Goal: Information Seeking & Learning: Find specific page/section

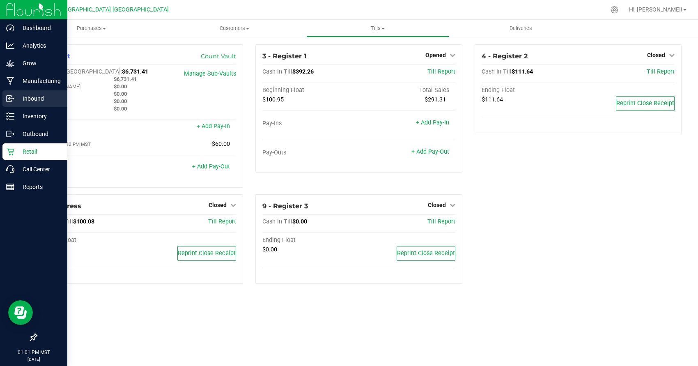
click at [21, 105] on div "Inbound" at bounding box center [34, 98] width 65 height 16
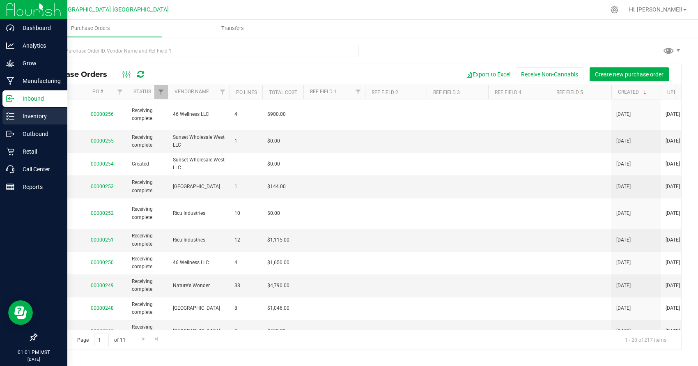
click at [30, 119] on p "Inventory" at bounding box center [38, 116] width 49 height 10
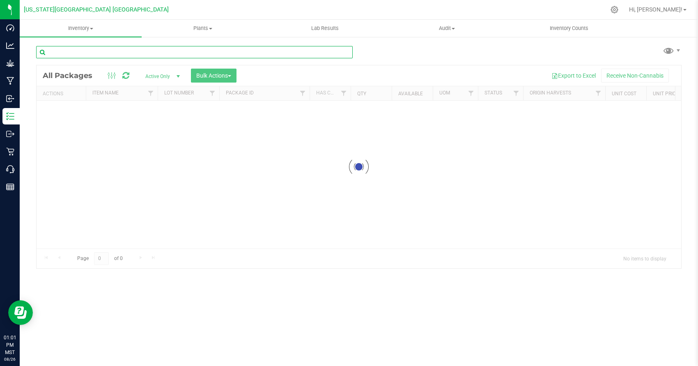
click at [164, 54] on input "text" at bounding box center [194, 52] width 316 height 12
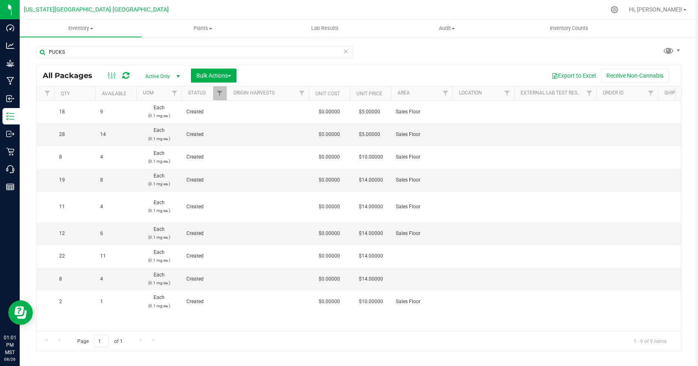
scroll to position [0, 371]
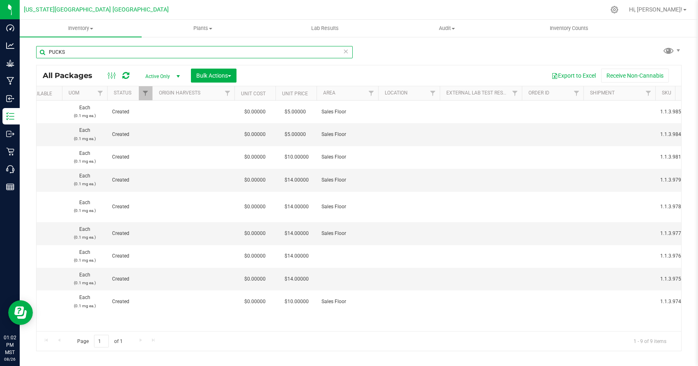
drag, startPoint x: 79, startPoint y: 51, endPoint x: 52, endPoint y: 50, distance: 27.5
click at [28, 52] on div "PUCKS All Packages Active Only Active Only Lab Samples Locked All Bulk Actions …" at bounding box center [359, 161] width 678 height 250
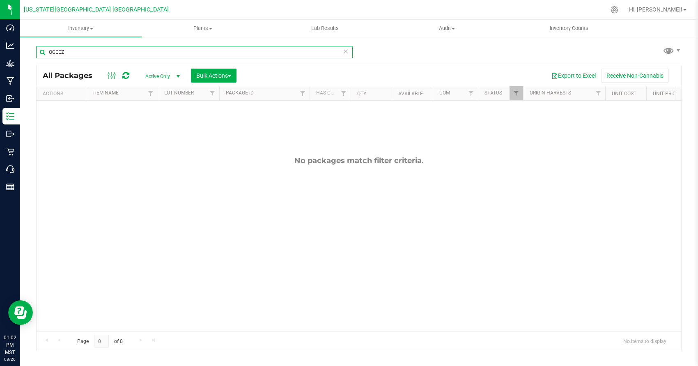
click at [80, 52] on input "OGEEZ" at bounding box center [194, 52] width 316 height 12
type input "O"
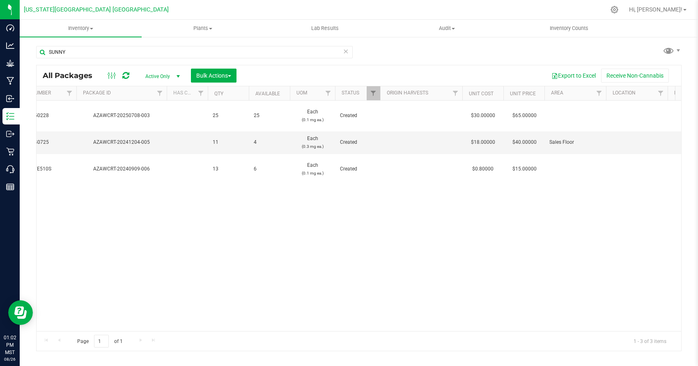
scroll to position [0, 151]
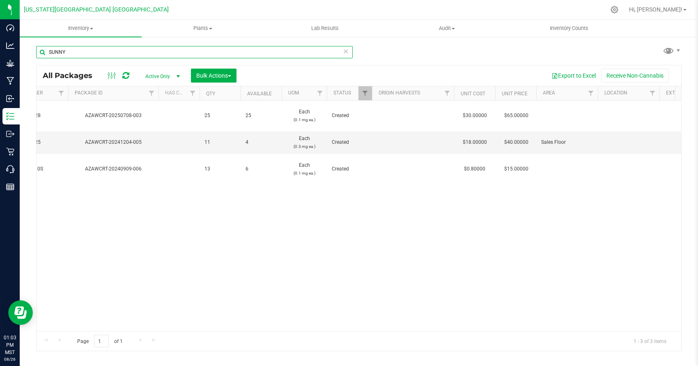
drag, startPoint x: 92, startPoint y: 49, endPoint x: 41, endPoint y: 52, distance: 51.0
click at [41, 52] on input "SUNNY" at bounding box center [194, 52] width 316 height 12
type input "m"
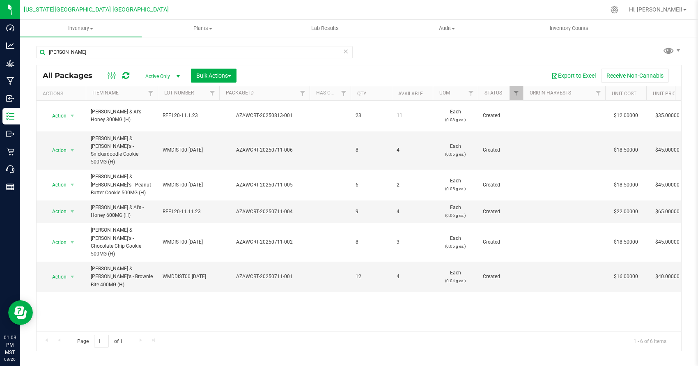
scroll to position [0, 2]
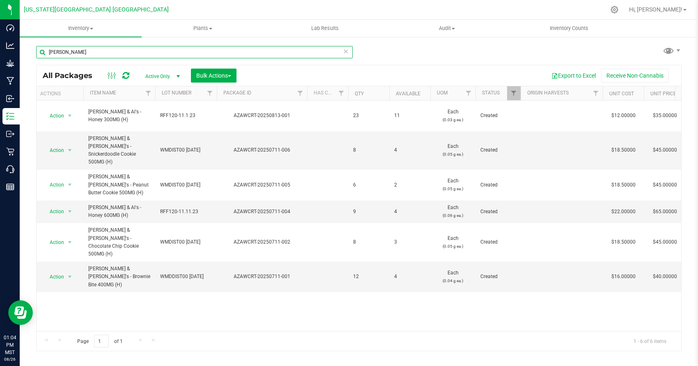
click at [82, 51] on input "[PERSON_NAME]" at bounding box center [194, 52] width 316 height 12
drag, startPoint x: 82, startPoint y: 51, endPoint x: 54, endPoint y: 51, distance: 27.5
click at [54, 51] on input "[PERSON_NAME]" at bounding box center [194, 52] width 316 height 12
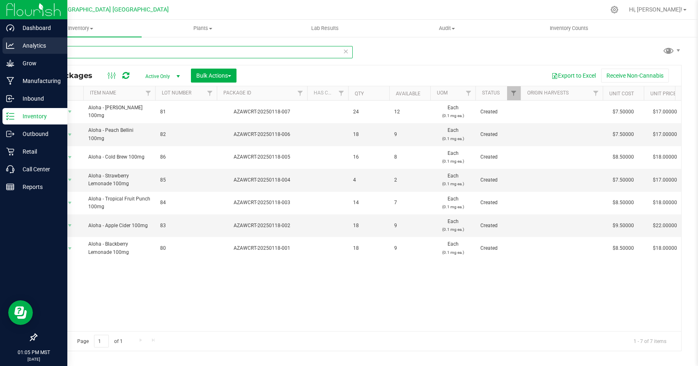
drag, startPoint x: 74, startPoint y: 50, endPoint x: 16, endPoint y: 51, distance: 58.3
click at [16, 51] on div "Dashboard Analytics Grow Manufacturing Inbound Inventory Outbound Retail Call C…" at bounding box center [349, 183] width 698 height 366
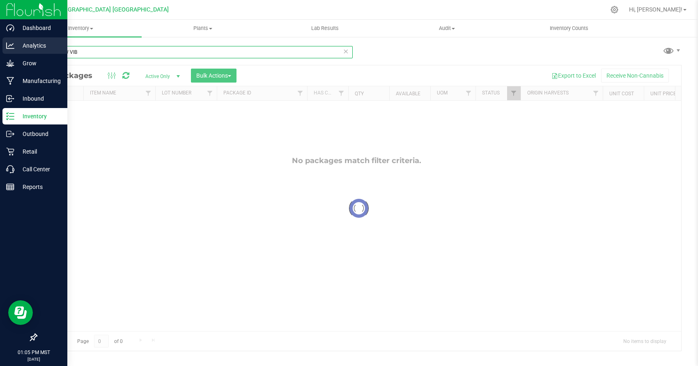
scroll to position [0, 2]
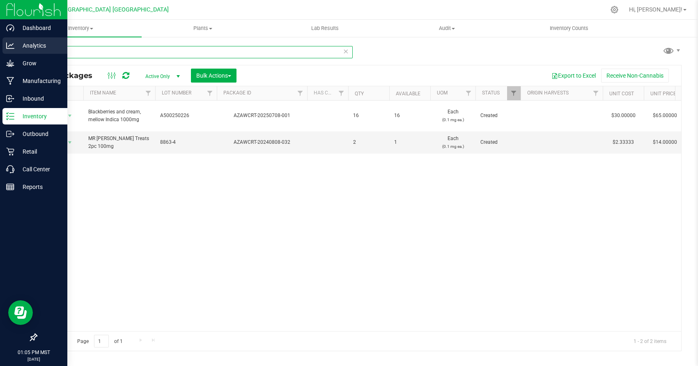
type input "MV"
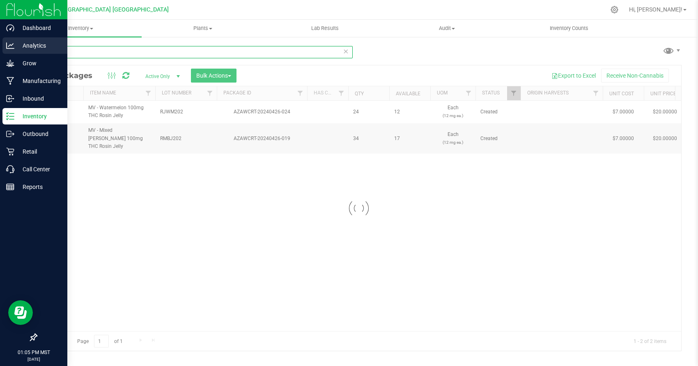
type input "[DATE]"
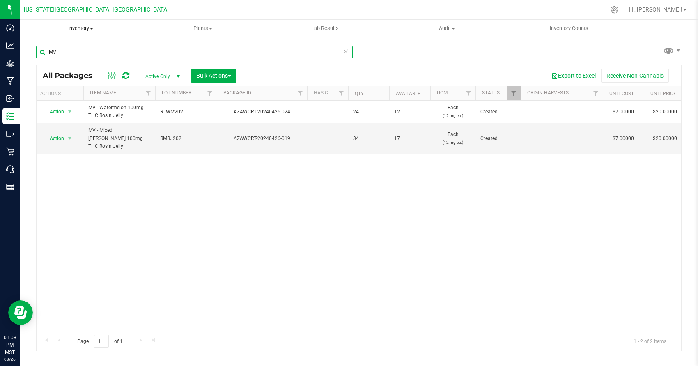
type input "M"
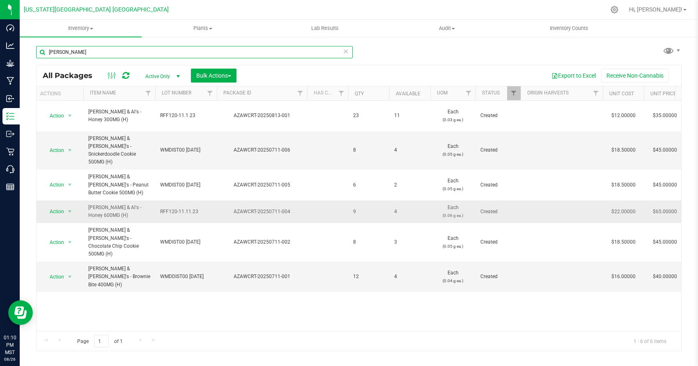
type input "[PERSON_NAME]"
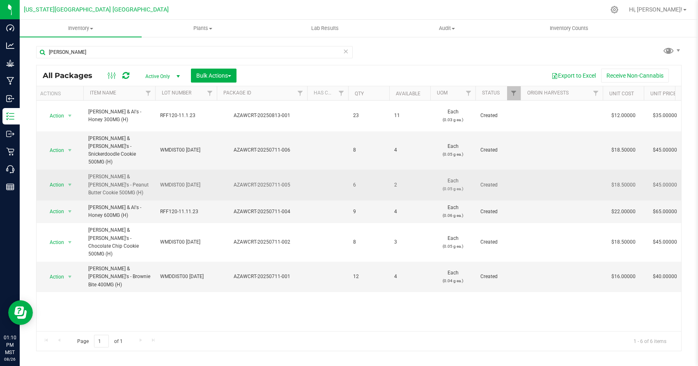
drag, startPoint x: 300, startPoint y: 169, endPoint x: 314, endPoint y: 168, distance: 14.0
